Goal: Transaction & Acquisition: Obtain resource

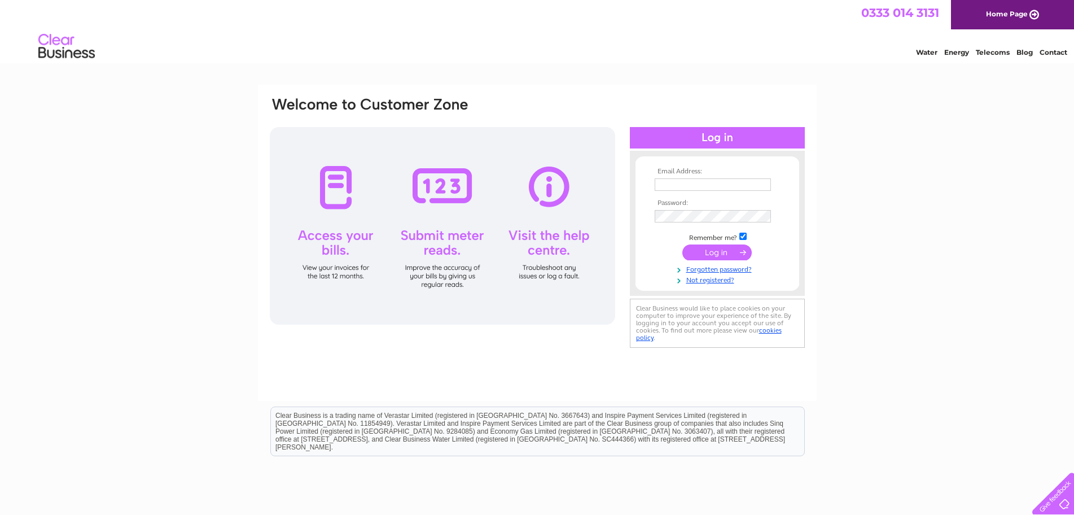
type input "[EMAIL_ADDRESS][DOMAIN_NAME]"
click at [706, 249] on input "submit" at bounding box center [716, 252] width 69 height 16
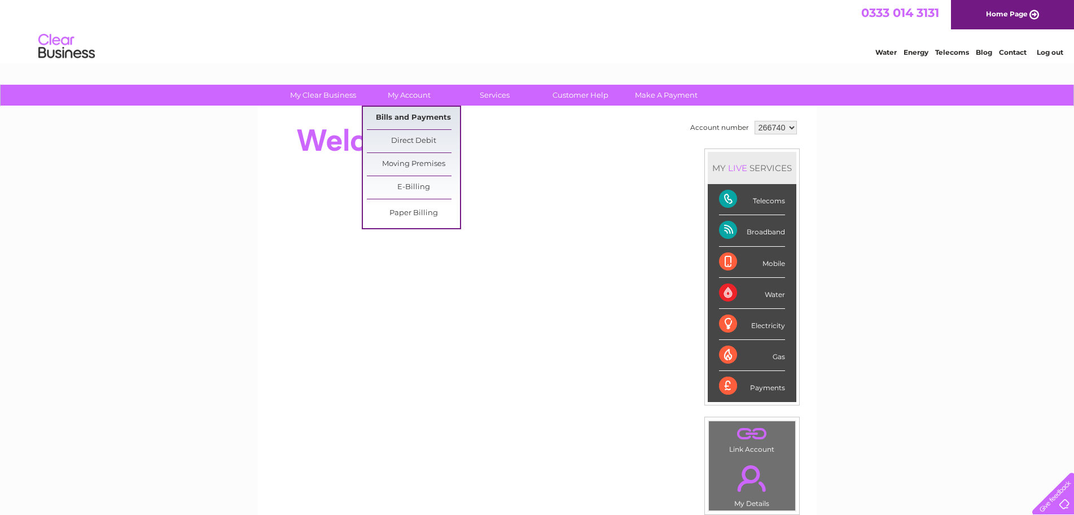
click at [409, 116] on link "Bills and Payments" at bounding box center [413, 118] width 93 height 23
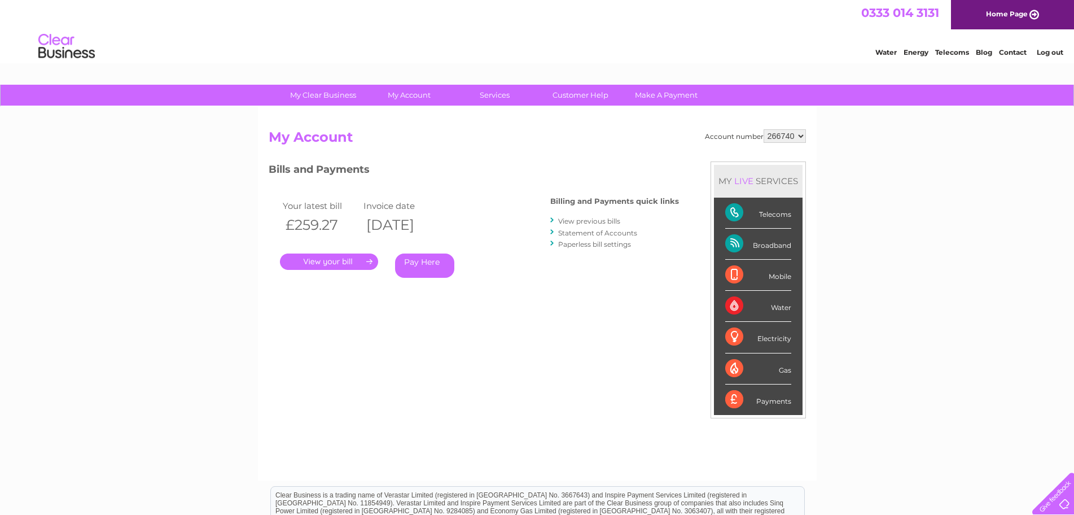
click at [321, 264] on link "." at bounding box center [329, 261] width 98 height 16
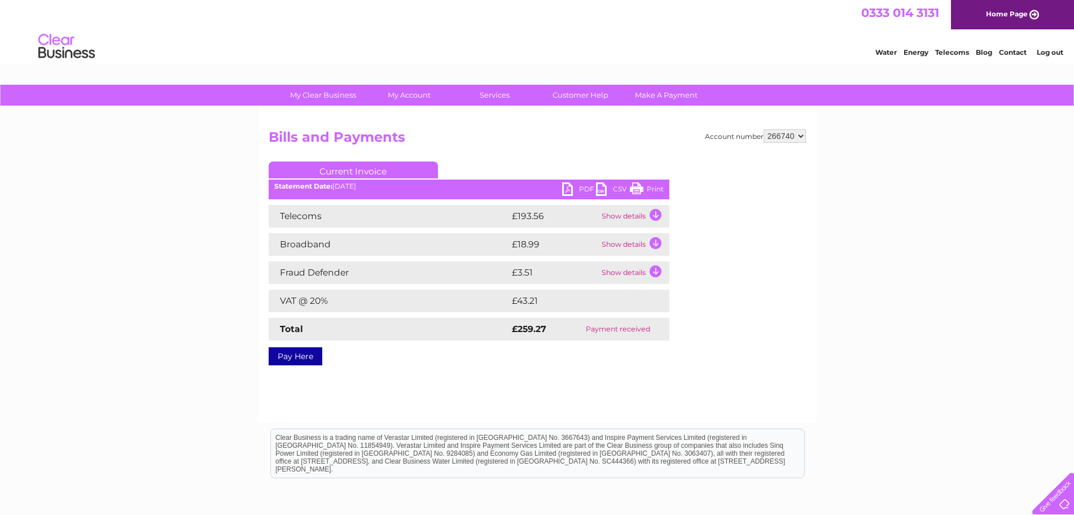
click at [582, 188] on link "PDF" at bounding box center [579, 190] width 34 height 16
